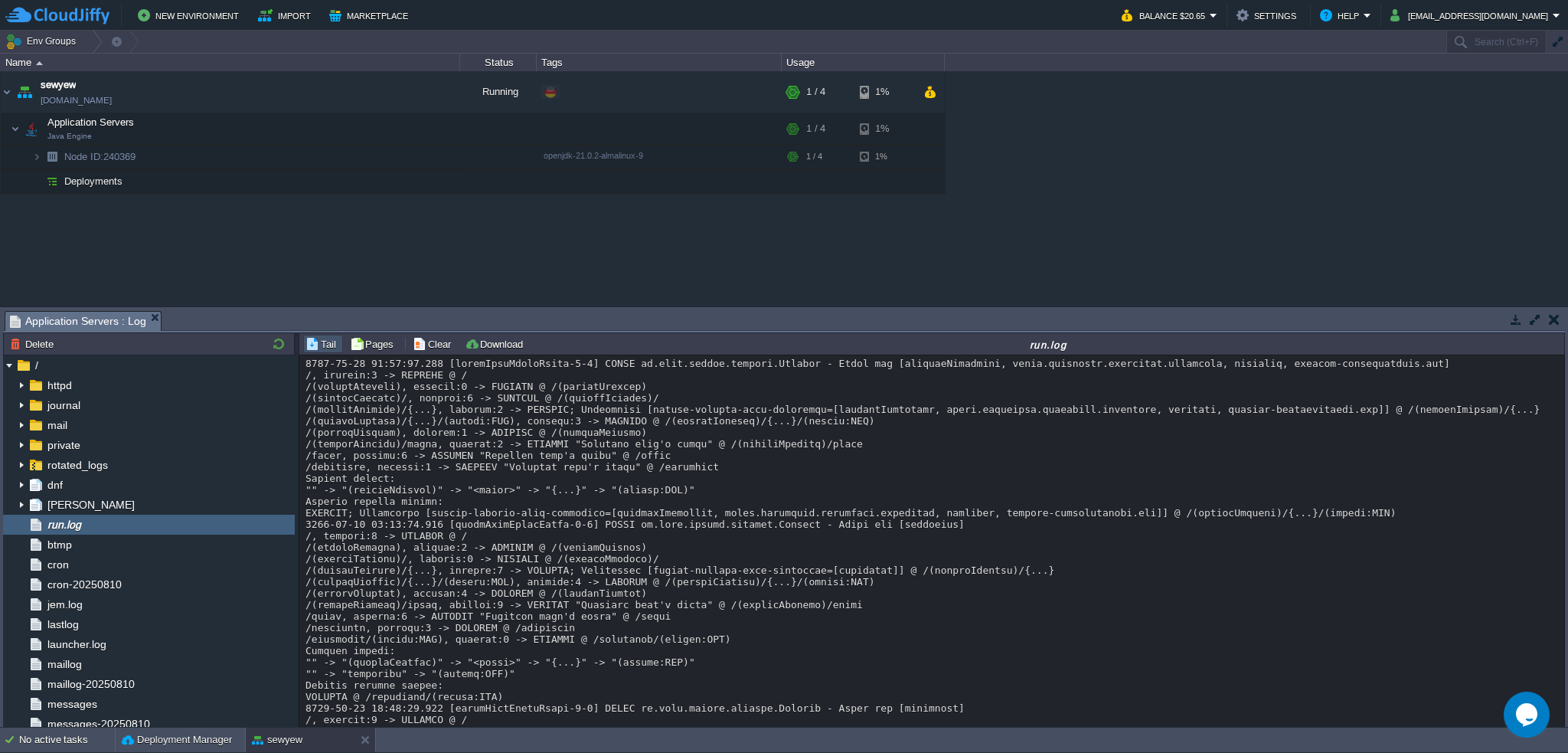
scroll to position [943, 0]
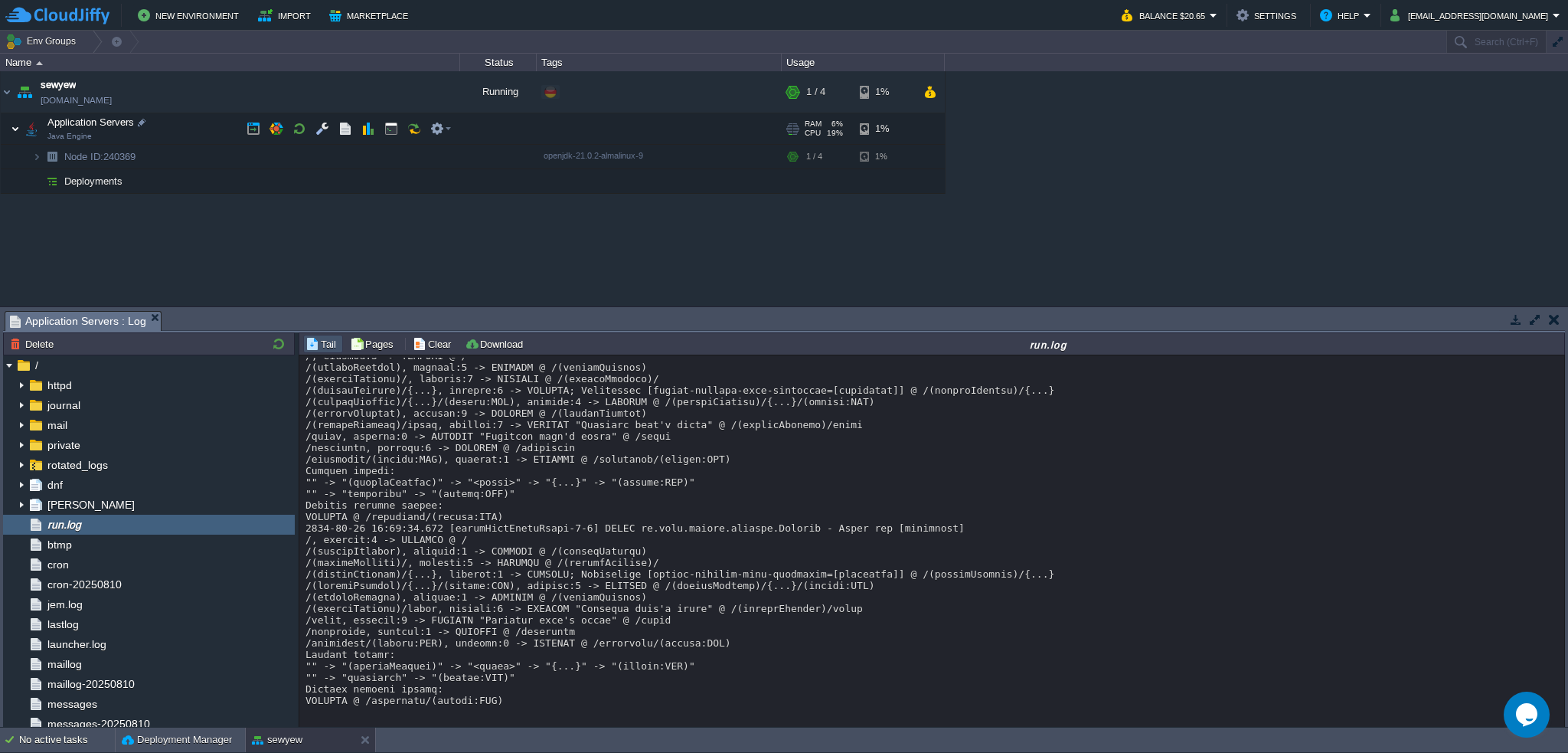
click at [14, 129] on img at bounding box center [16, 128] width 9 height 31
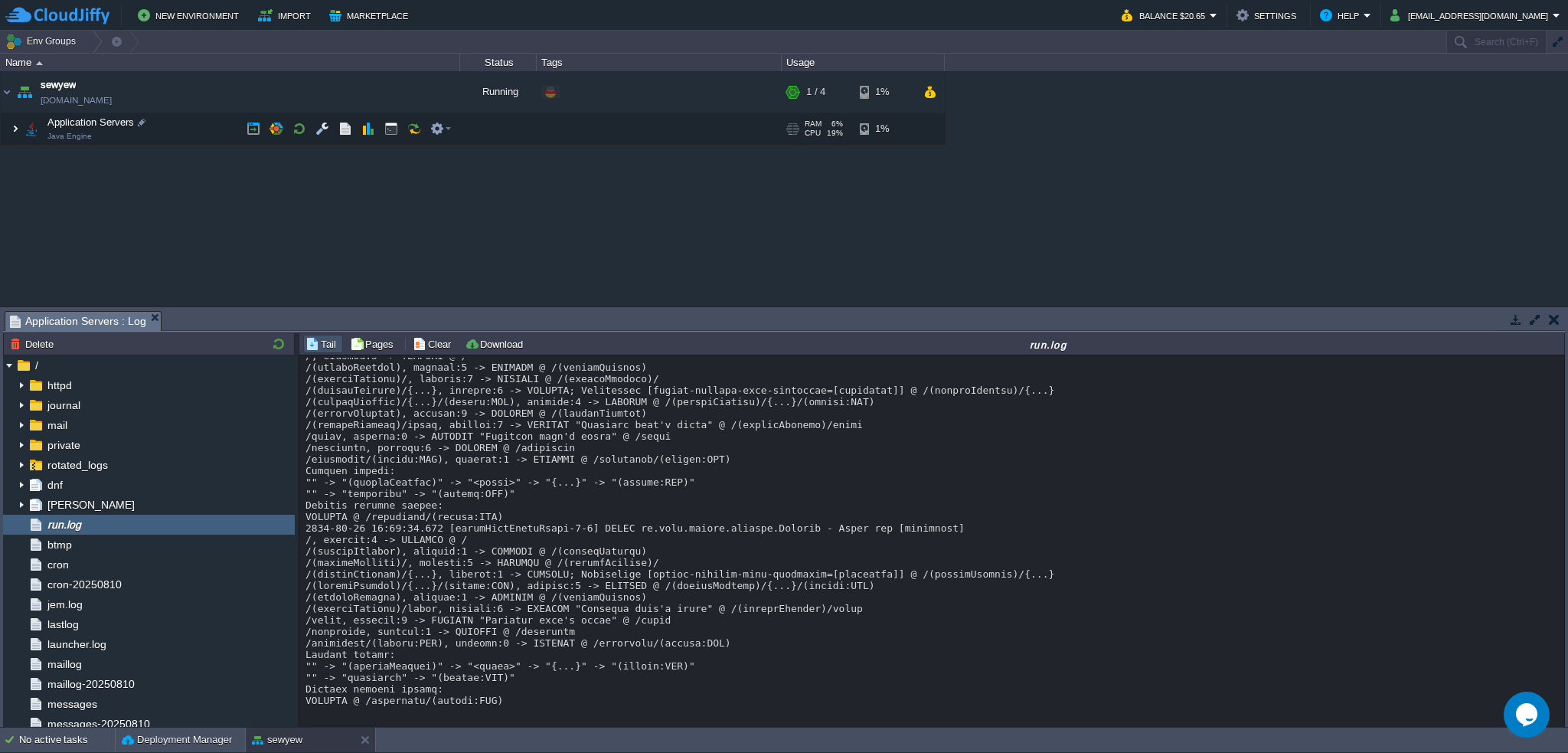
click at [16, 131] on img at bounding box center [16, 128] width 9 height 31
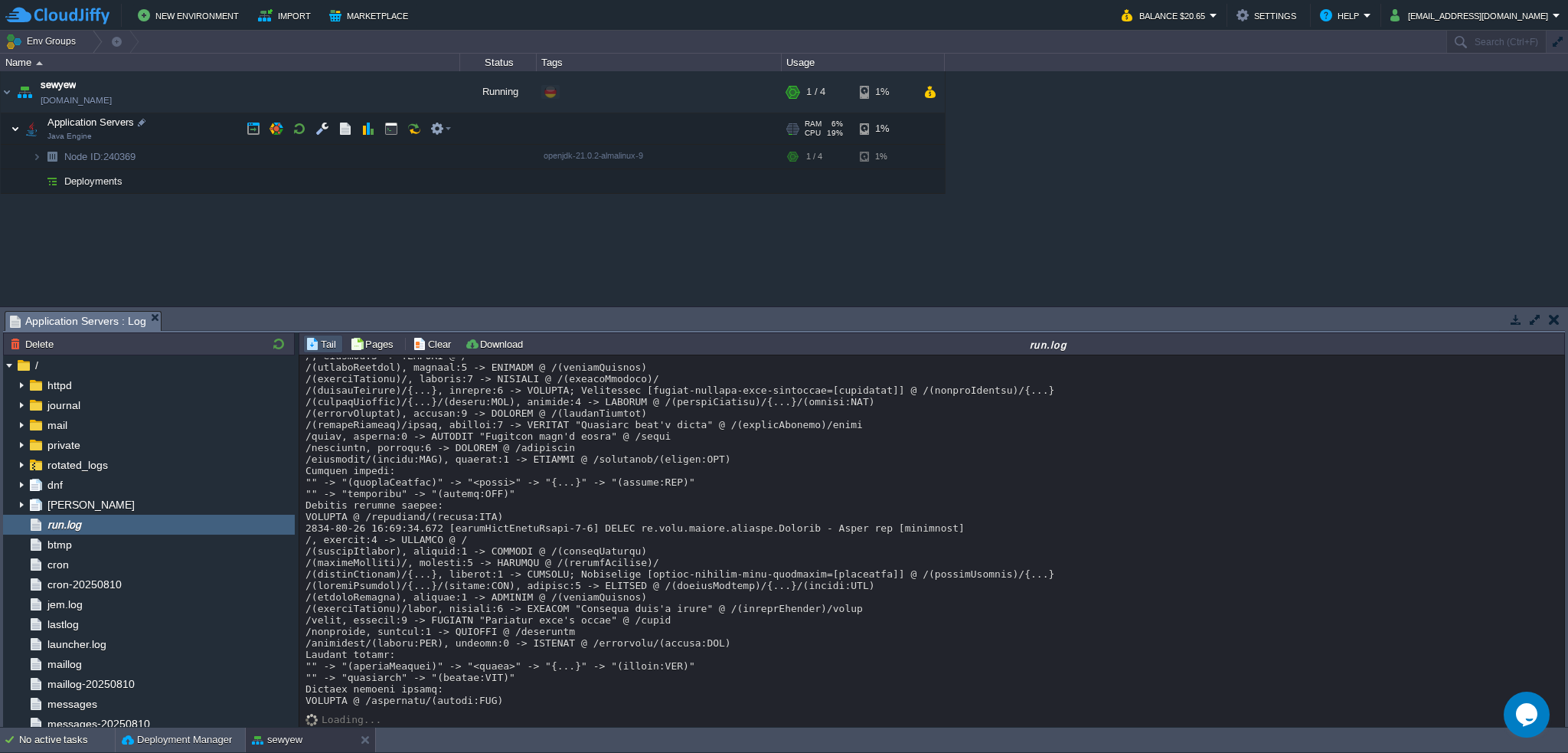
click at [15, 130] on img at bounding box center [16, 128] width 9 height 31
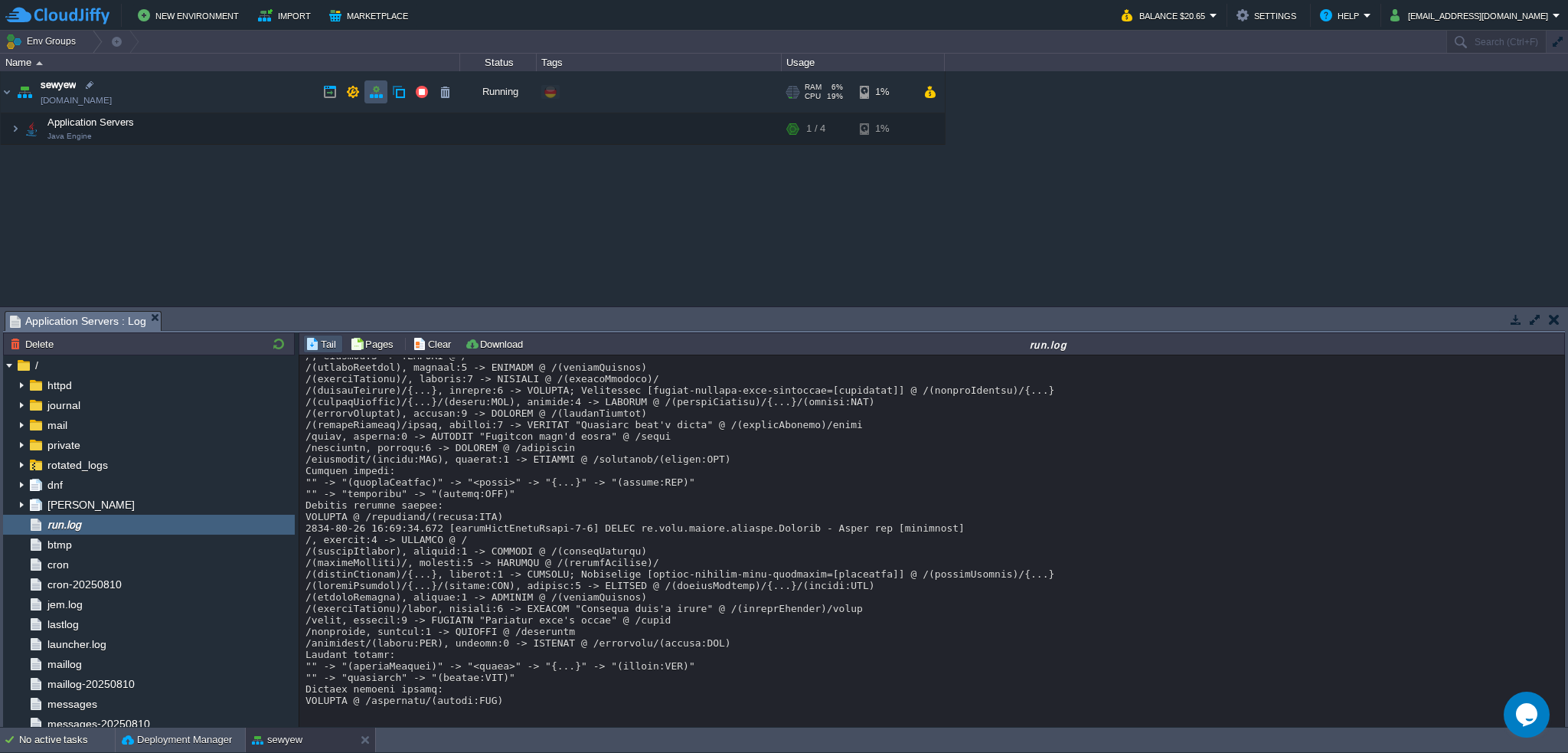
click at [369, 91] on button "button" at bounding box center [376, 92] width 14 height 14
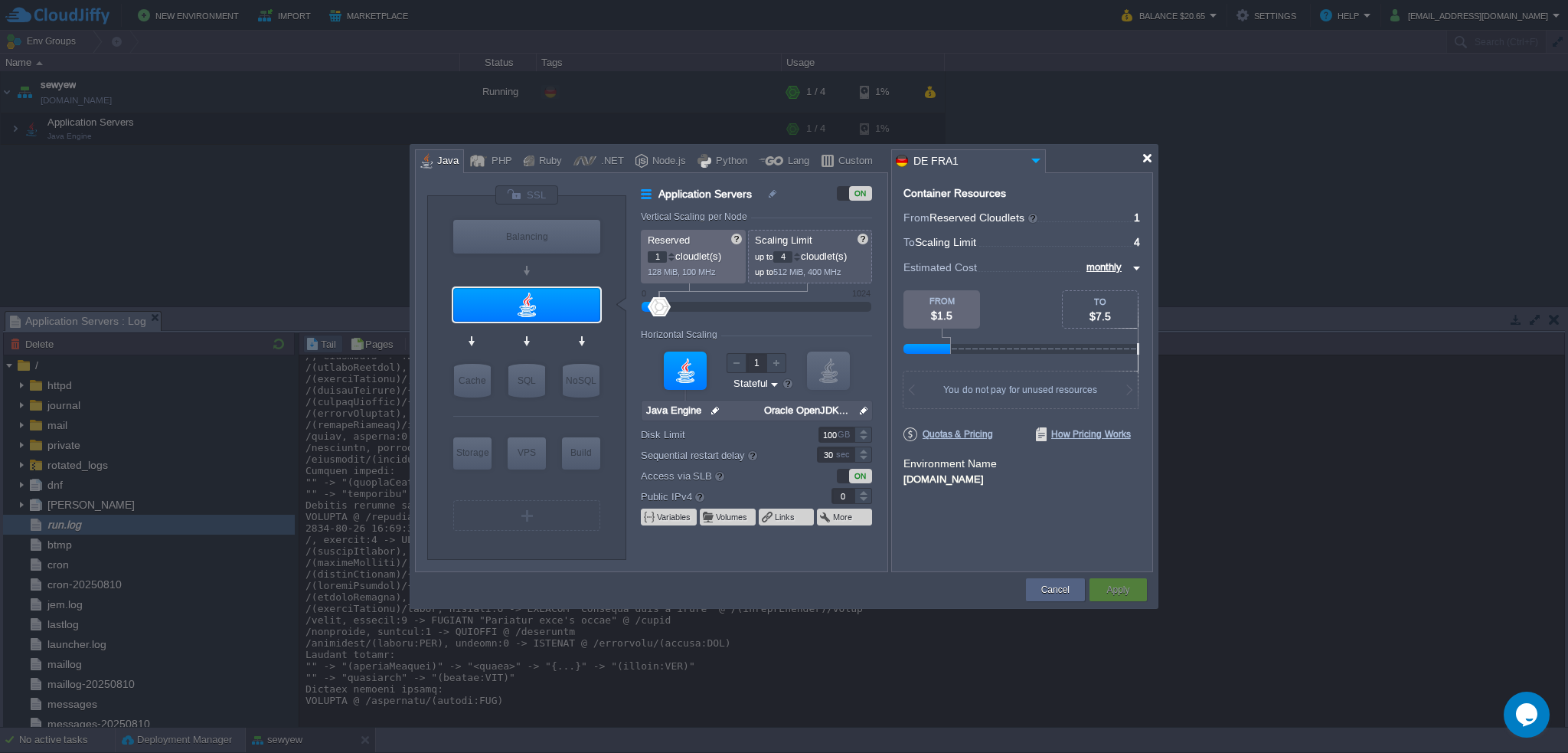
click at [1150, 163] on div at bounding box center [1147, 158] width 12 height 12
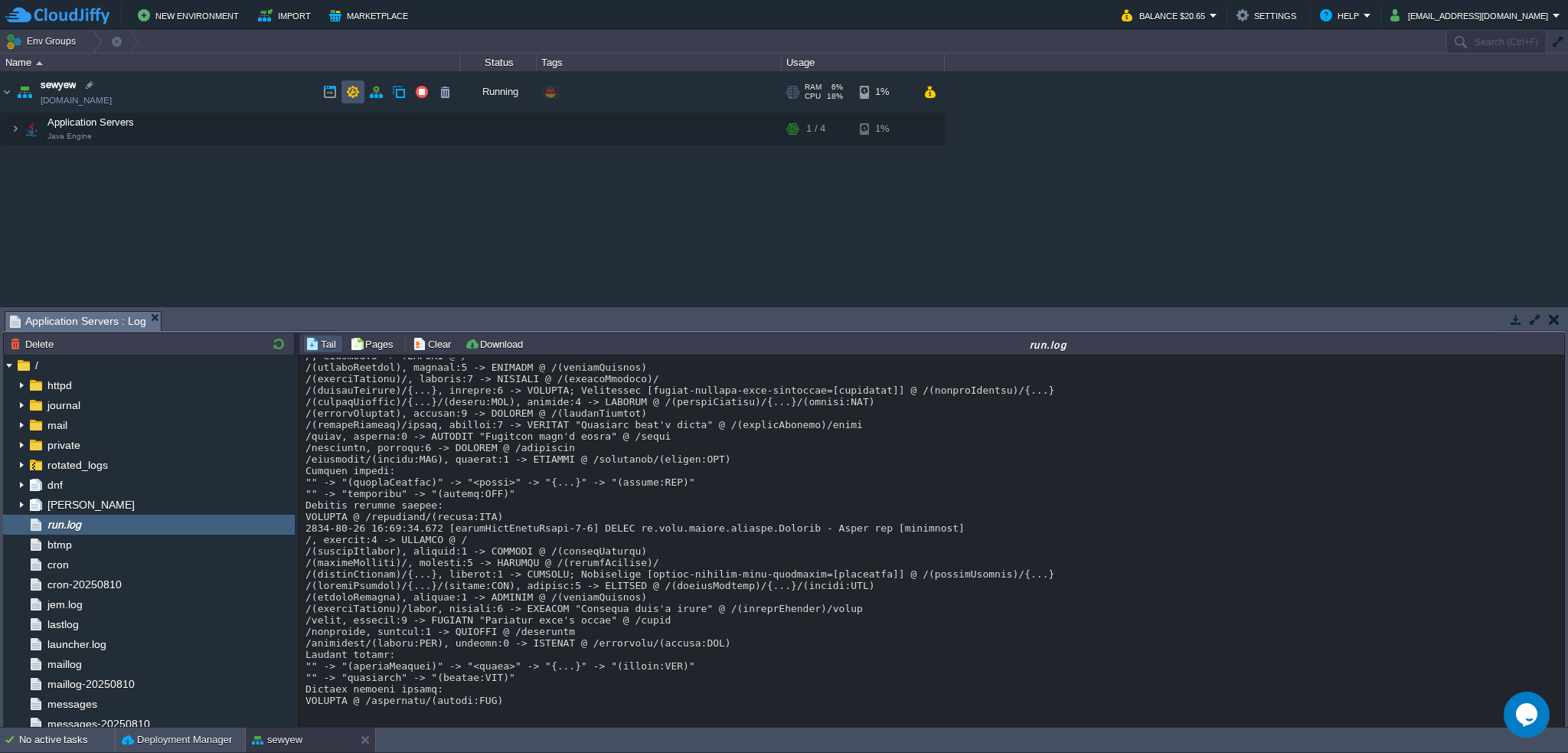
click at [349, 94] on button "button" at bounding box center [353, 92] width 14 height 14
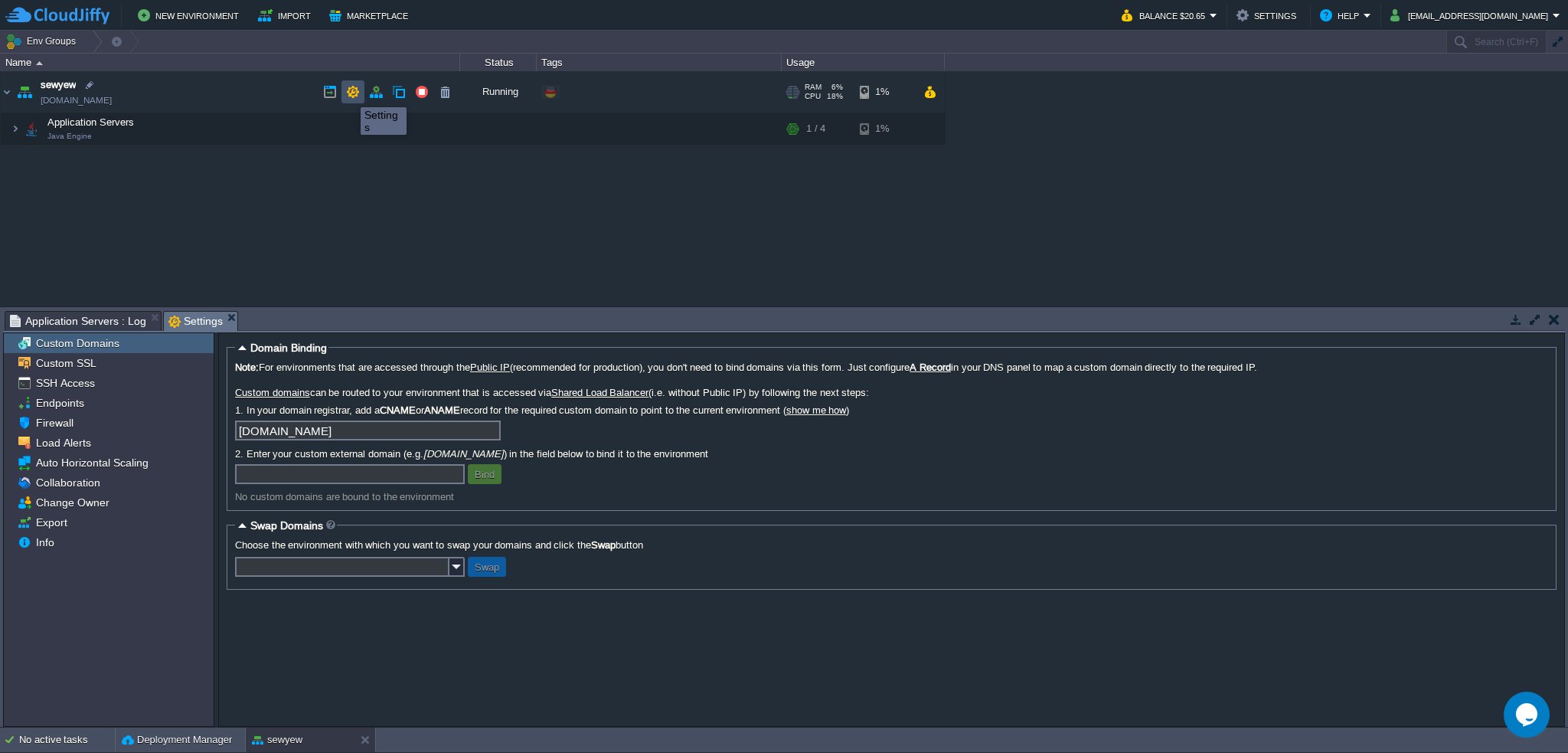
click at [349, 94] on button "button" at bounding box center [353, 92] width 14 height 14
click at [6, 91] on img at bounding box center [7, 92] width 13 height 42
click at [14, 127] on img at bounding box center [16, 128] width 9 height 31
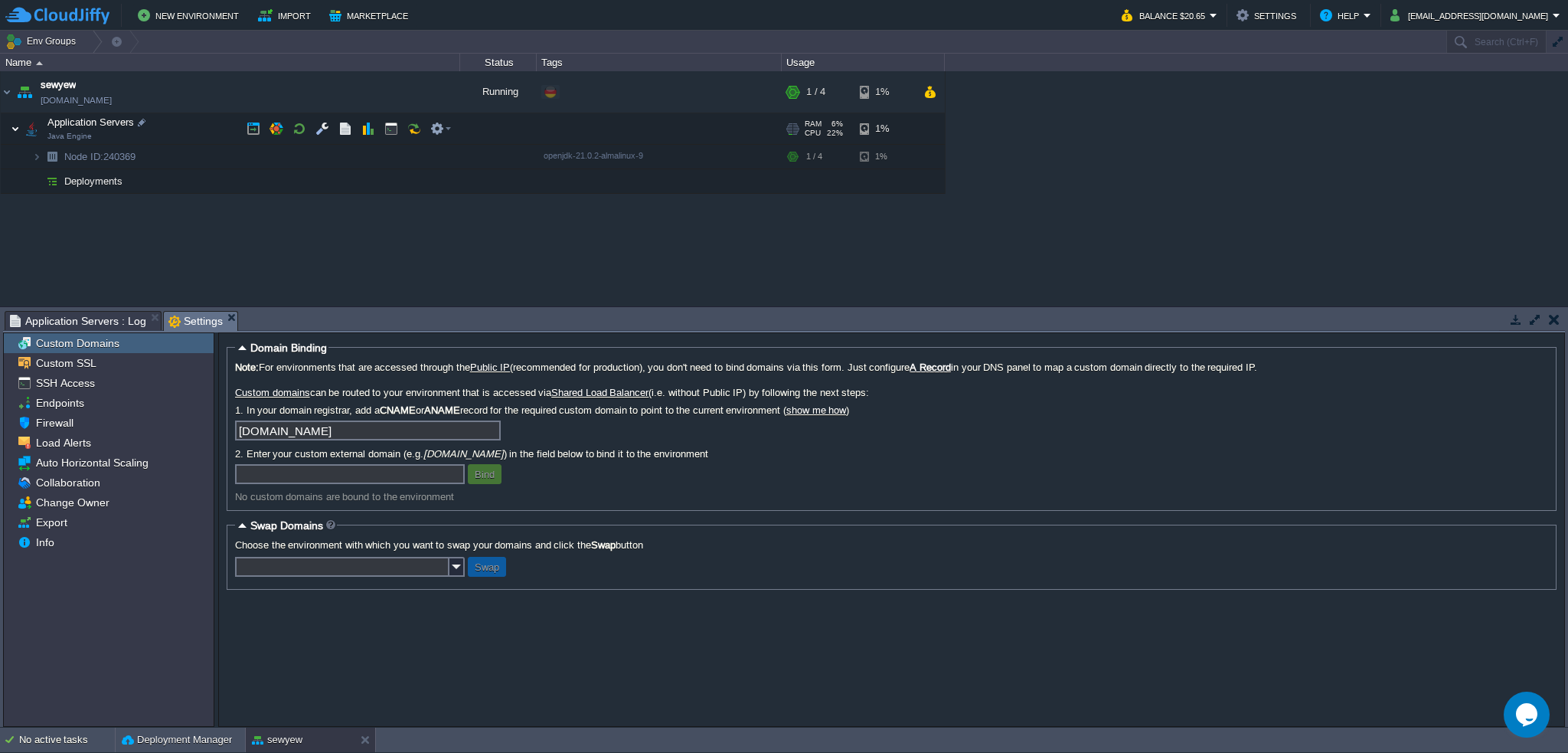
click at [13, 131] on img at bounding box center [16, 128] width 9 height 31
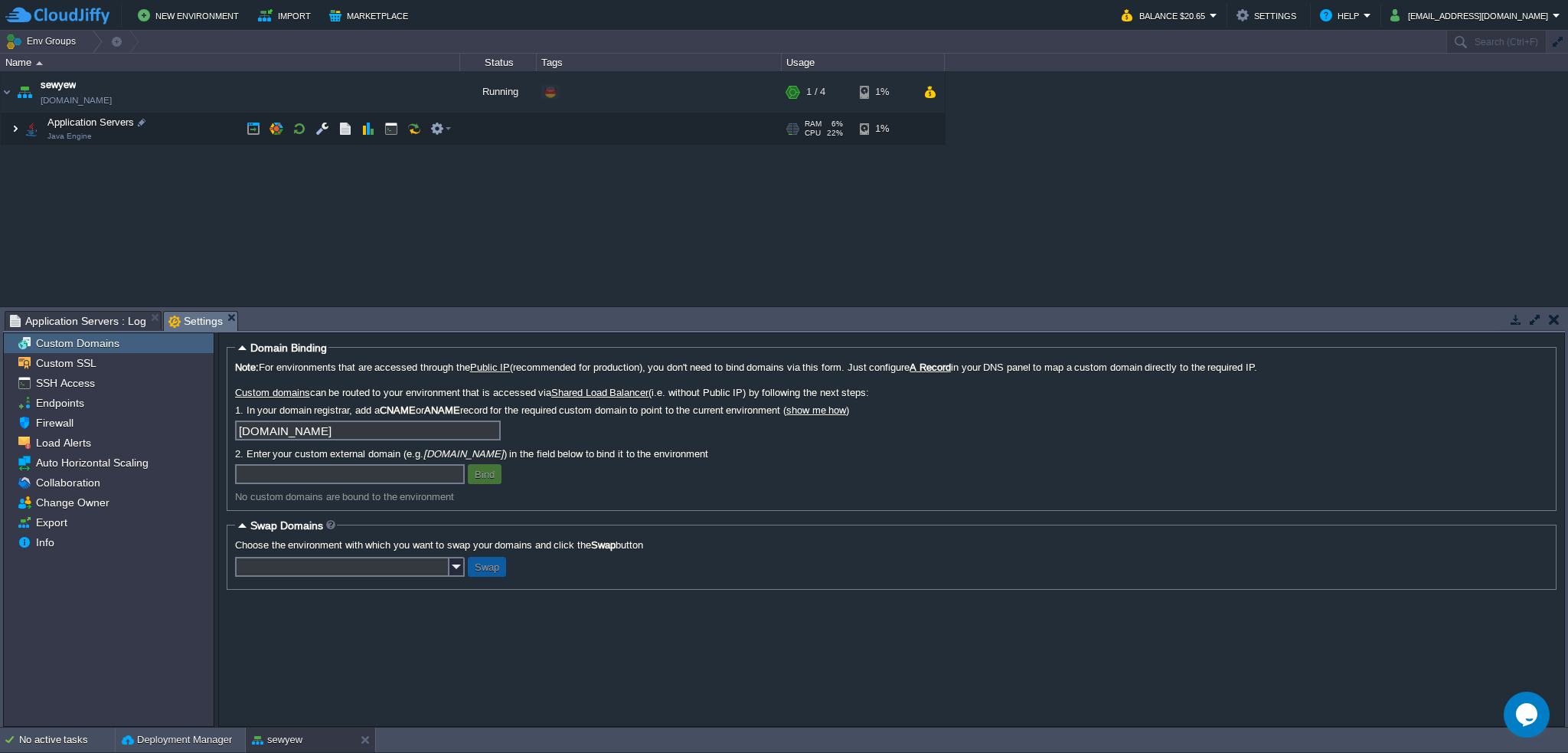
click at [13, 130] on img at bounding box center [16, 128] width 9 height 31
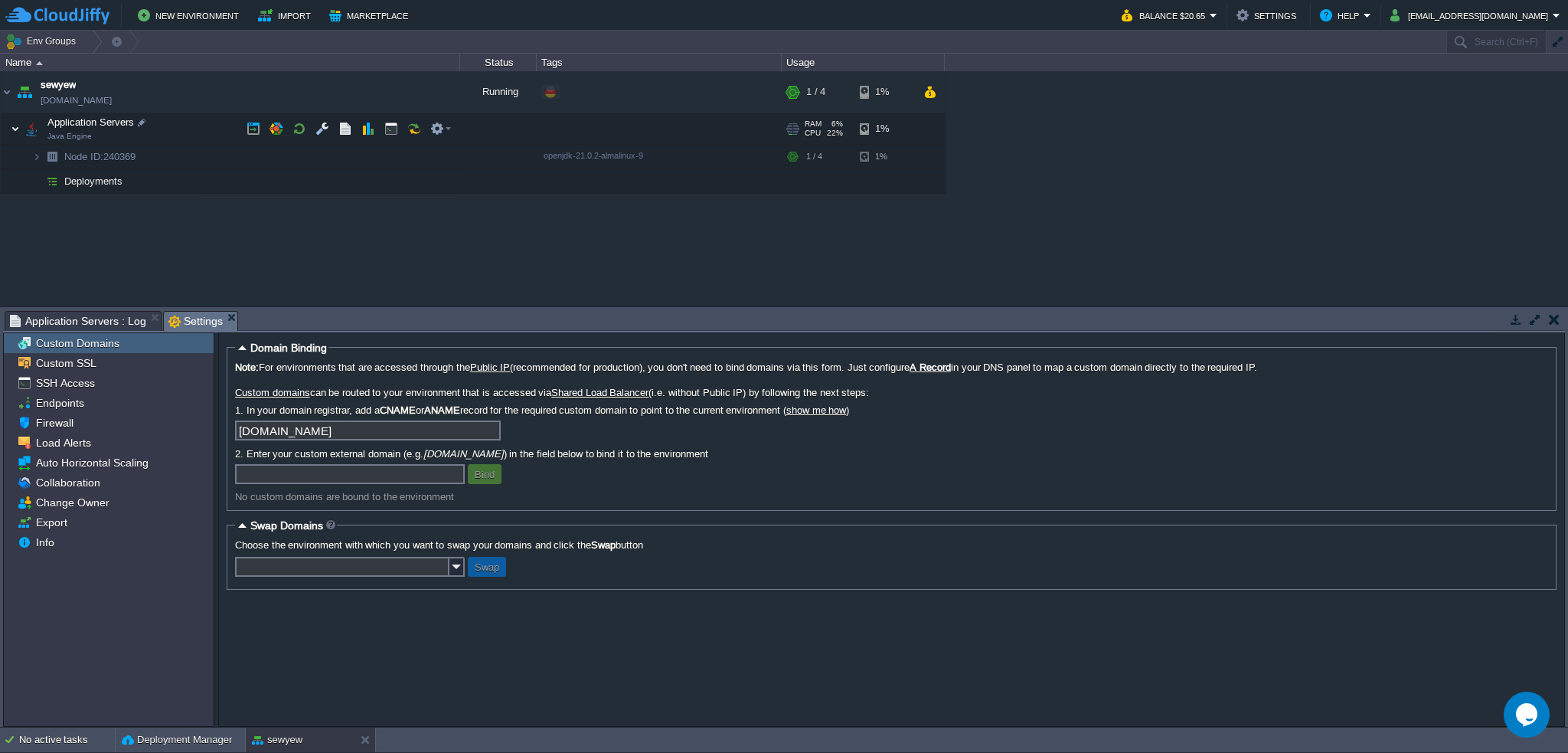
click at [16, 129] on img at bounding box center [16, 128] width 9 height 31
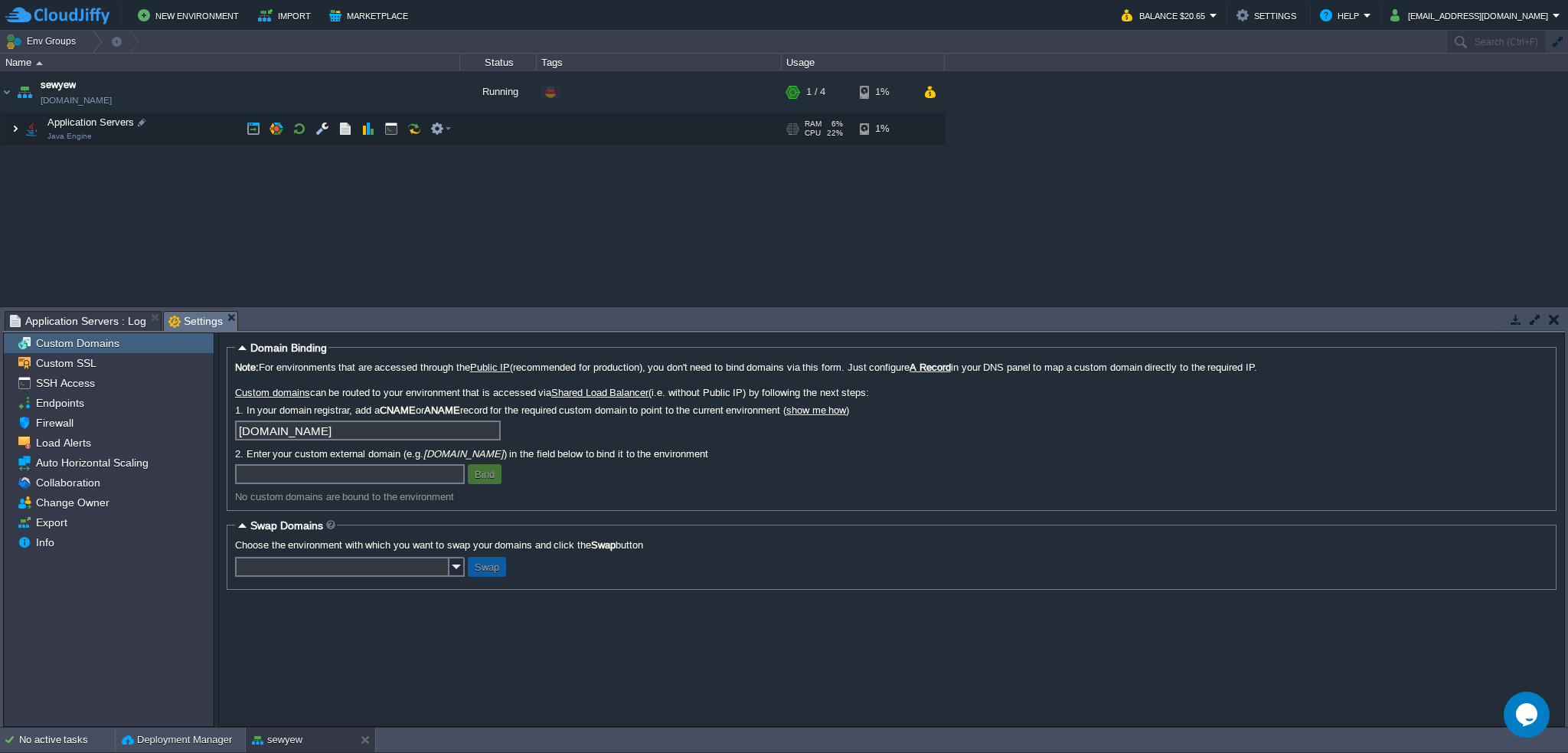
click at [17, 127] on img at bounding box center [16, 128] width 9 height 31
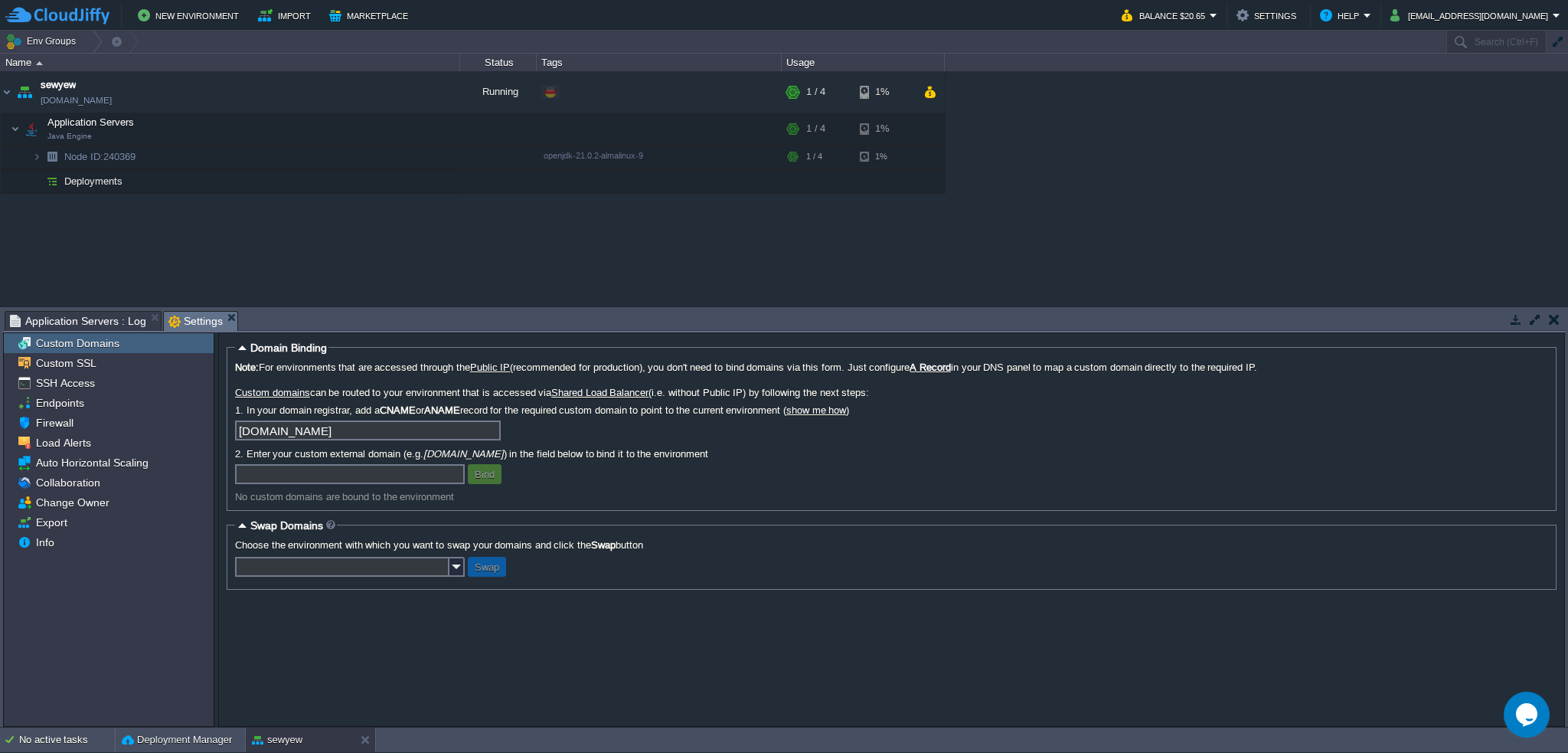
click at [157, 226] on div "sewyew [DOMAIN_NAME] Running + Add to Env Group RAM 6% CPU 22% 1 / 4 1% Applica…" at bounding box center [784, 189] width 1568 height 235
